Goal: Transaction & Acquisition: Purchase product/service

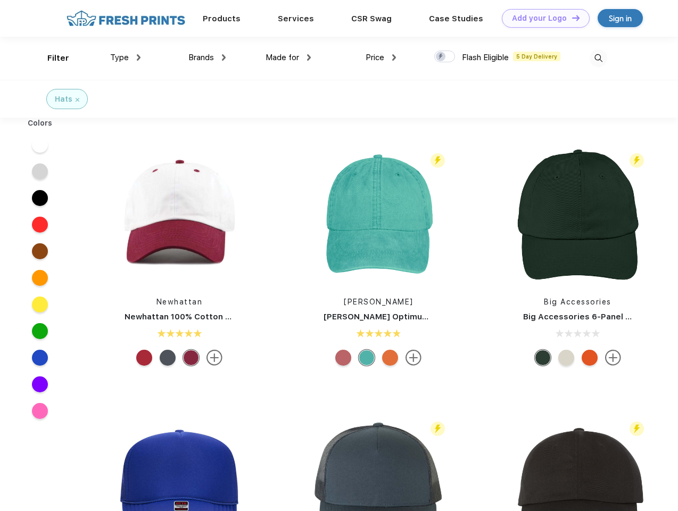
click at [542, 18] on link "Add your Logo Design Tool" at bounding box center [546, 18] width 88 height 19
click at [0, 0] on div "Design Tool" at bounding box center [0, 0] width 0 height 0
click at [571, 18] on link "Add your Logo Design Tool" at bounding box center [546, 18] width 88 height 19
click at [51, 58] on div "Filter" at bounding box center [58, 58] width 22 height 12
click at [126, 58] on span "Type" at bounding box center [119, 58] width 19 height 10
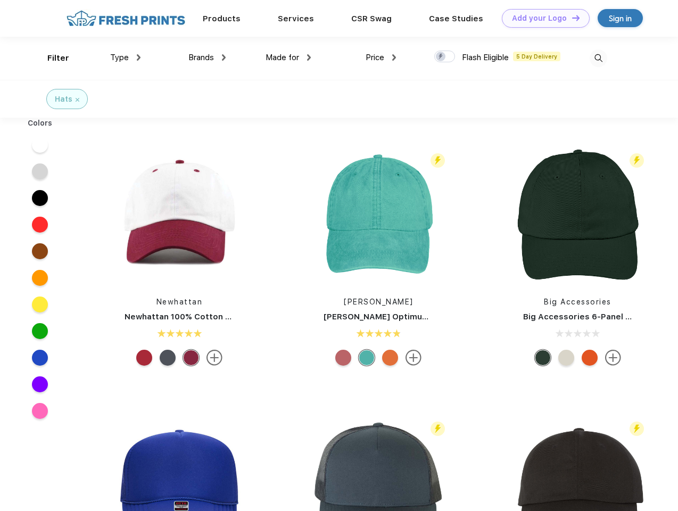
click at [207, 58] on span "Brands" at bounding box center [201, 58] width 26 height 10
click at [289, 58] on span "Made for" at bounding box center [283, 58] width 34 height 10
click at [381, 58] on span "Price" at bounding box center [375, 58] width 19 height 10
click at [445, 57] on div at bounding box center [444, 57] width 21 height 12
click at [441, 57] on input "checkbox" at bounding box center [437, 53] width 7 height 7
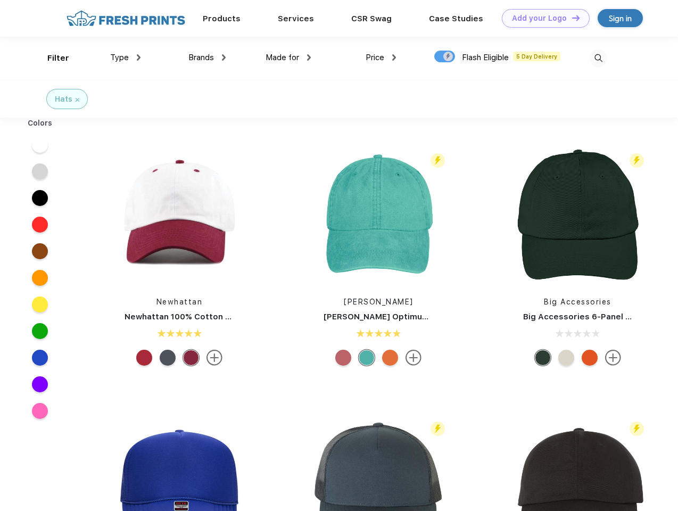
click at [598, 58] on img at bounding box center [599, 59] width 18 height 18
